Goal: Find contact information: Find contact information

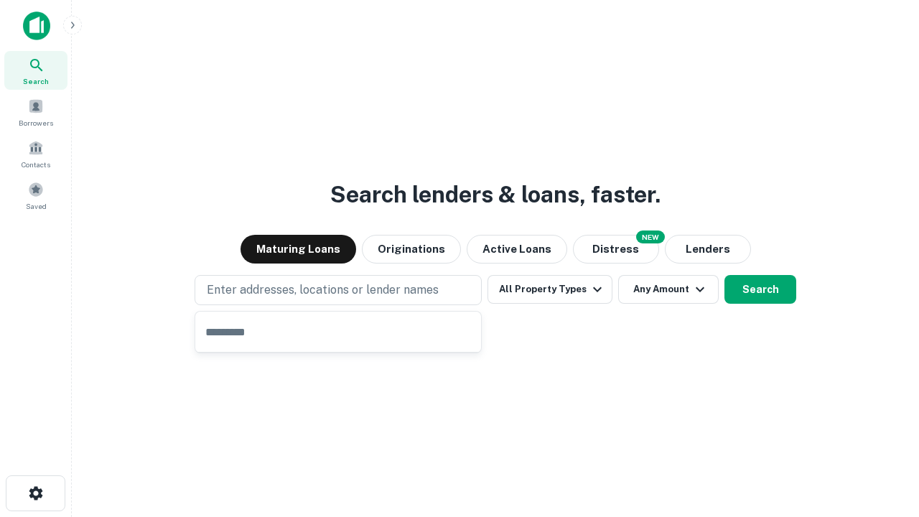
type input "**********"
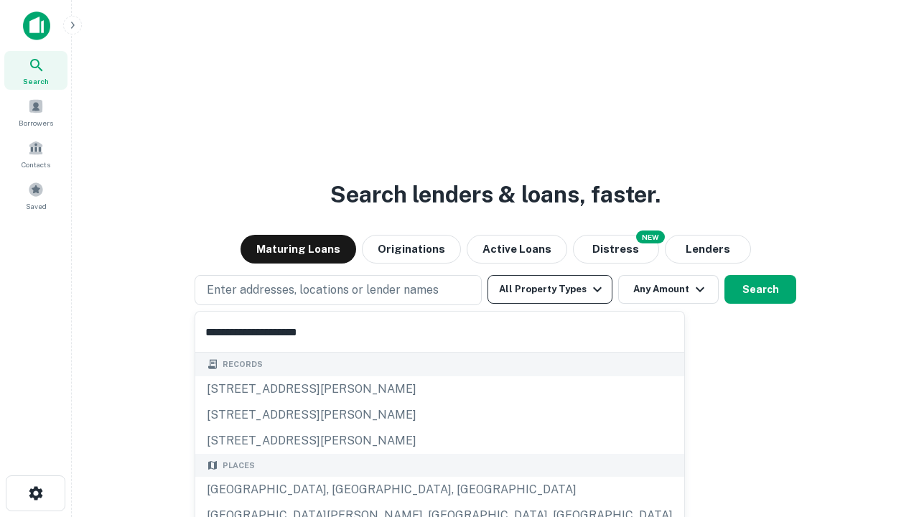
click at [550, 289] on button "All Property Types" at bounding box center [549, 289] width 125 height 29
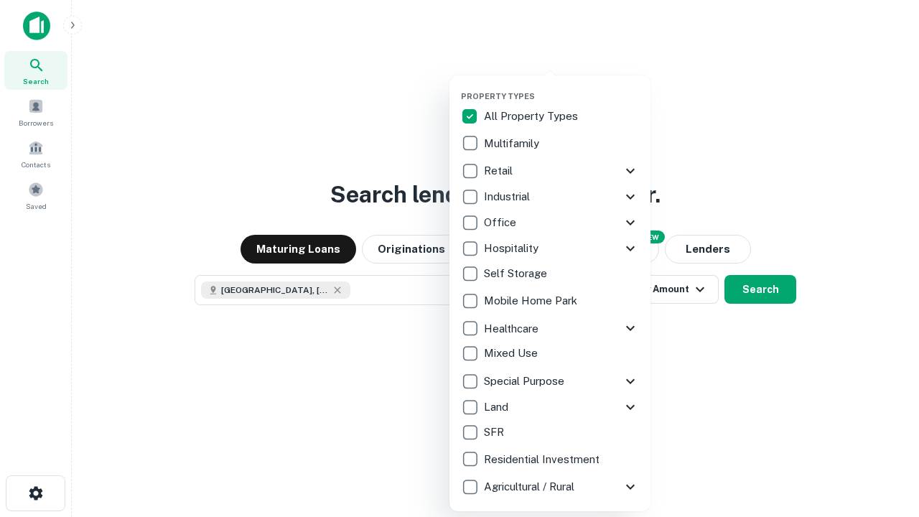
click at [561, 87] on button "button" at bounding box center [561, 87] width 201 height 1
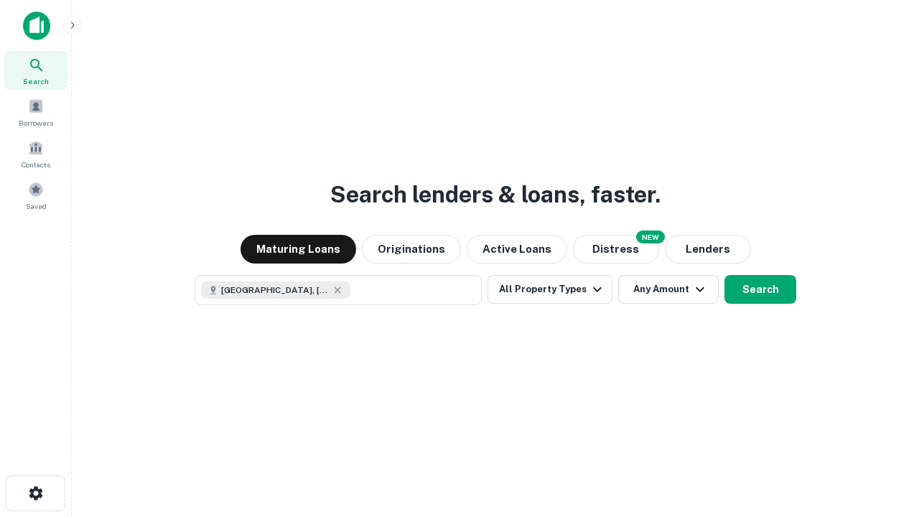
scroll to position [23, 0]
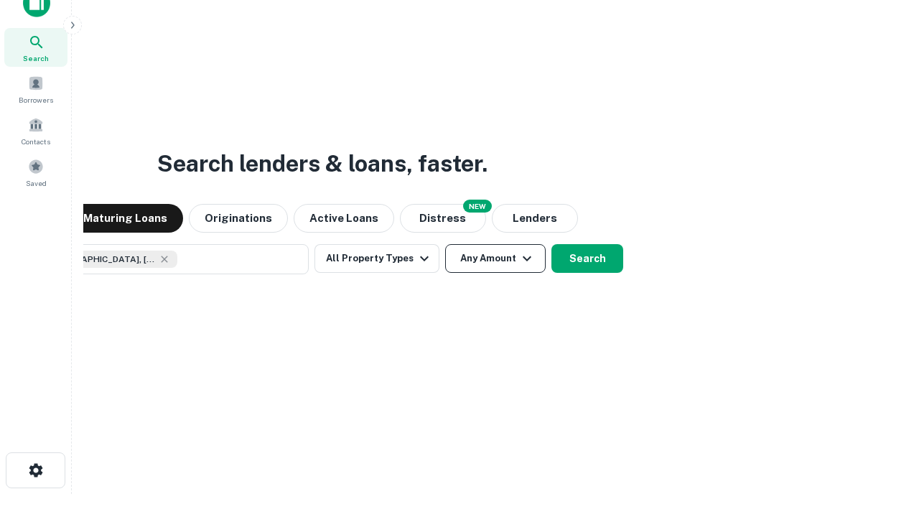
click at [445, 244] on button "Any Amount" at bounding box center [495, 258] width 101 height 29
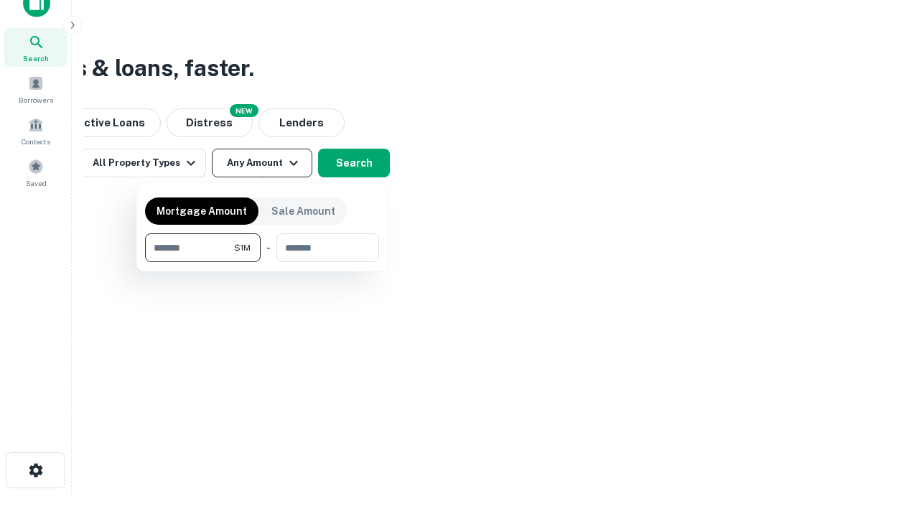
type input "*******"
click at [262, 262] on button "button" at bounding box center [262, 262] width 234 height 1
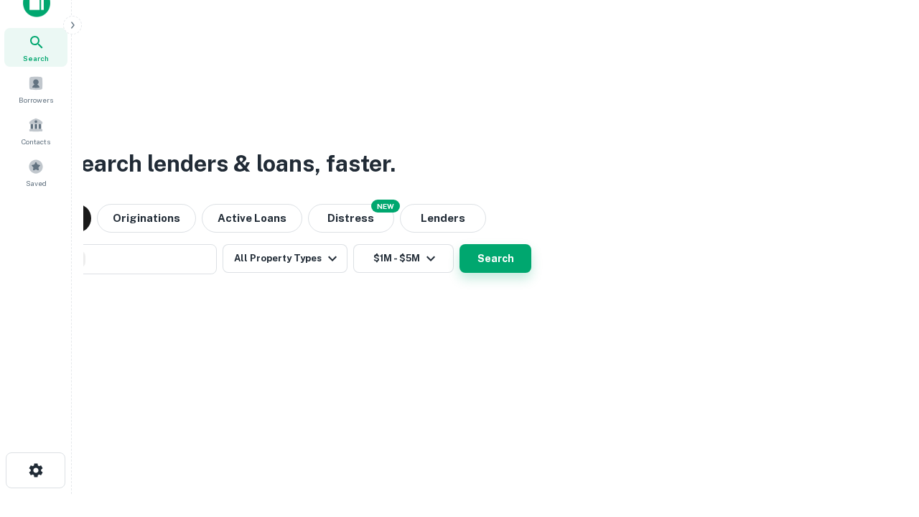
click at [459, 244] on button "Search" at bounding box center [495, 258] width 72 height 29
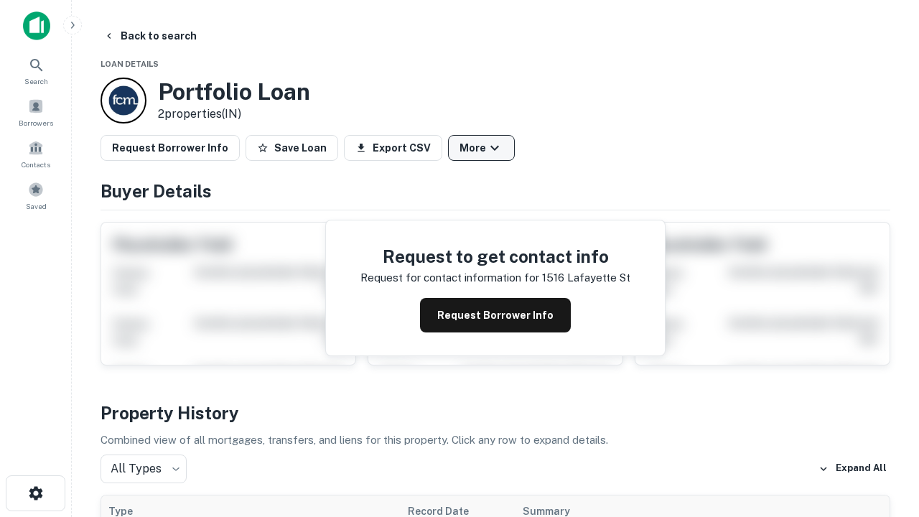
click at [481, 148] on button "More" at bounding box center [481, 148] width 67 height 26
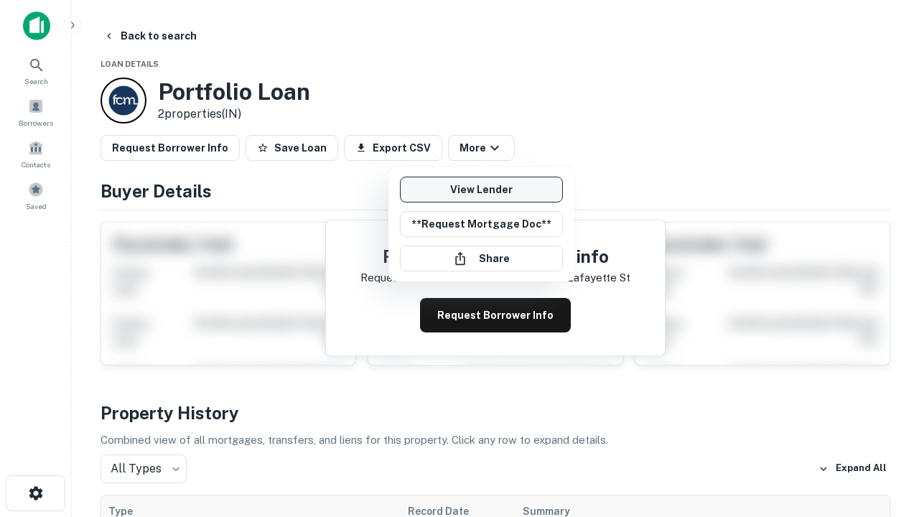
click at [481, 190] on link "View Lender" at bounding box center [481, 190] width 163 height 26
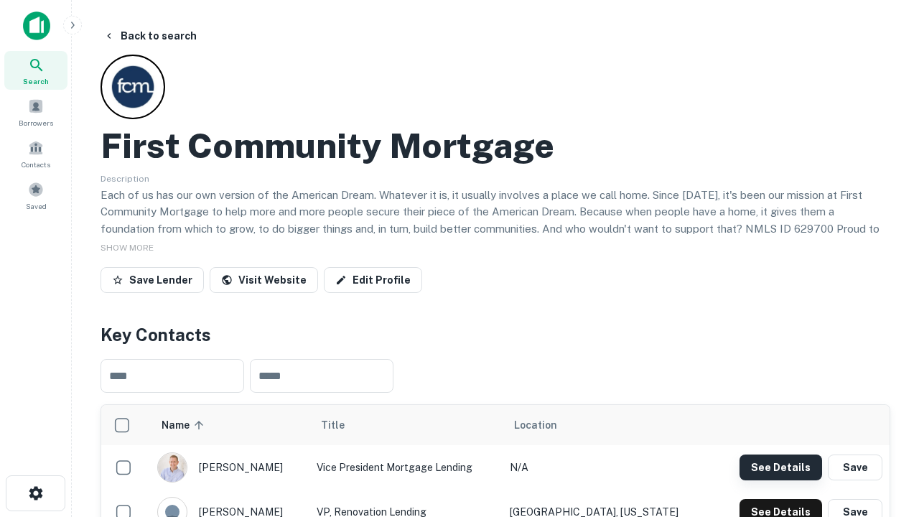
click at [780, 467] on button "See Details" at bounding box center [780, 467] width 83 height 26
click at [35, 493] on icon "button" at bounding box center [35, 493] width 17 height 17
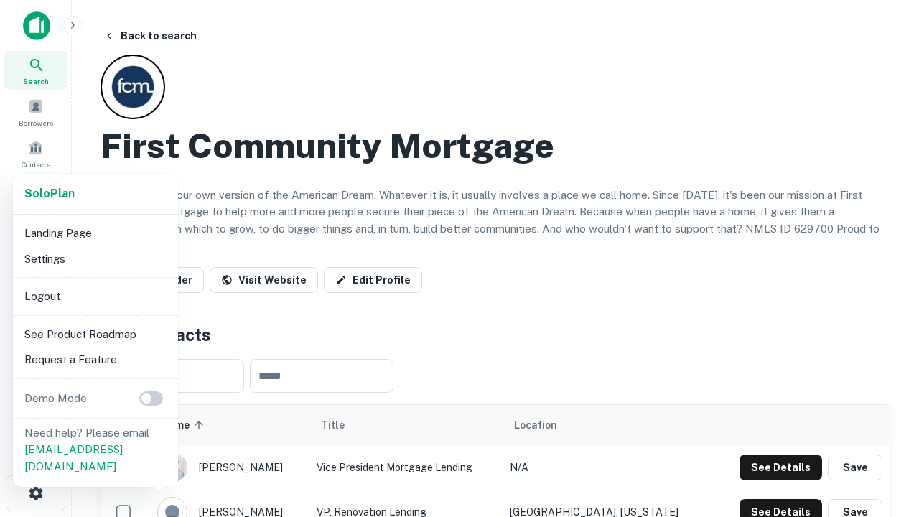
click at [95, 296] on li "Logout" at bounding box center [96, 297] width 154 height 26
